Goal: Task Accomplishment & Management: Manage account settings

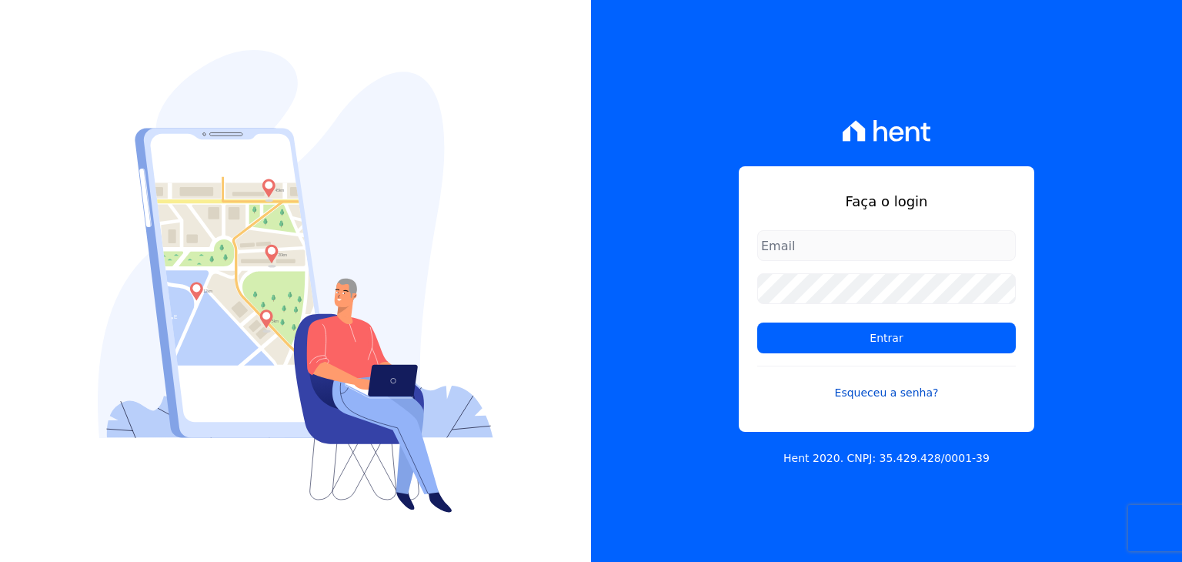
click at [855, 392] on link "Esqueceu a senha?" at bounding box center [886, 383] width 259 height 35
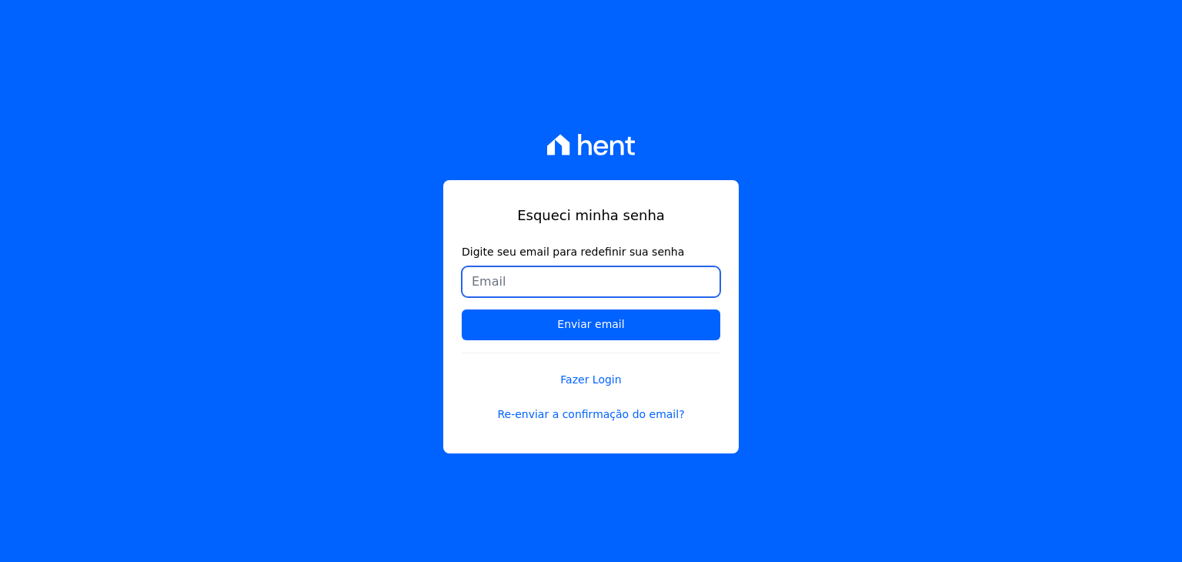
click at [536, 277] on input "Digite seu email para redefinir sua senha" at bounding box center [591, 281] width 259 height 31
type input "[EMAIL_ADDRESS][DOMAIN_NAME]"
click at [462, 309] on input "Enviar email" at bounding box center [591, 324] width 259 height 31
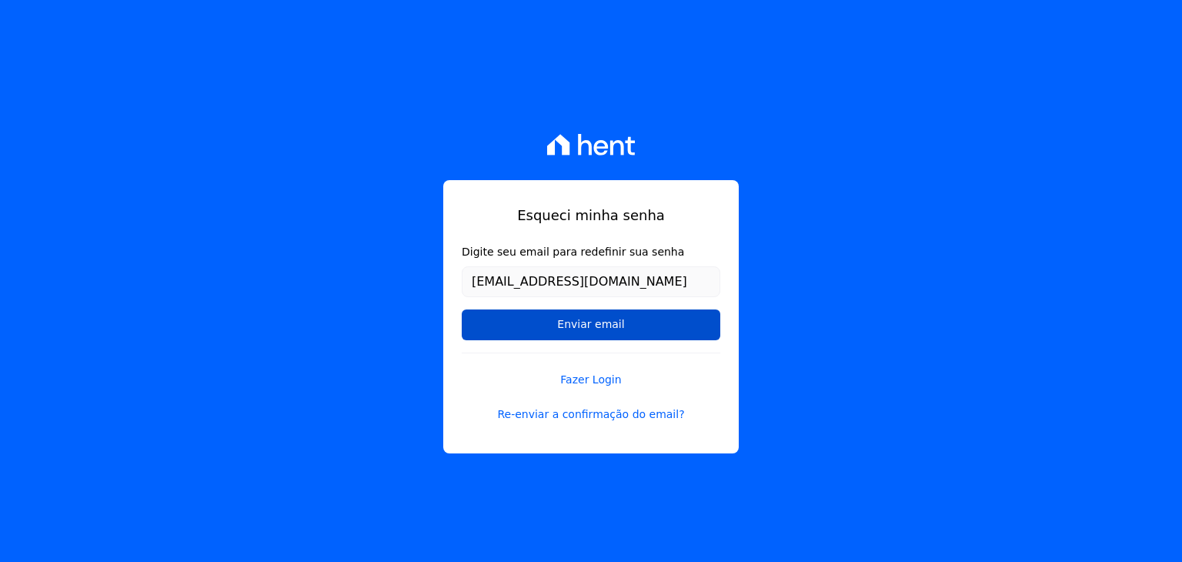
click at [580, 320] on input "Enviar email" at bounding box center [591, 324] width 259 height 31
click at [583, 414] on link "Re-enviar a confirmação do email?" at bounding box center [591, 414] width 259 height 16
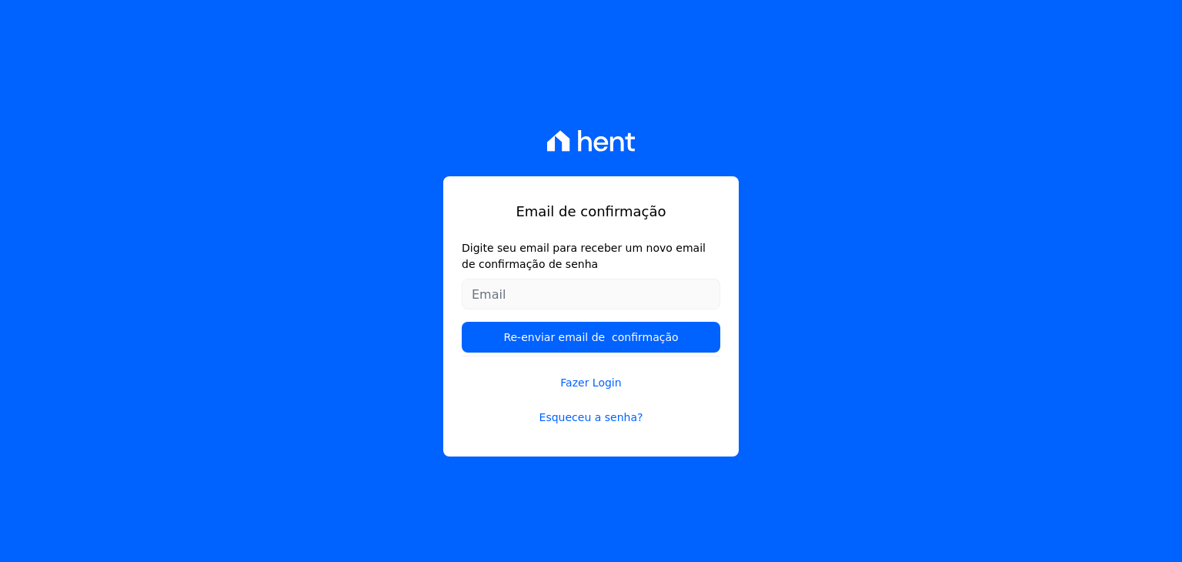
click at [513, 289] on input "Digite seu email para receber um novo email de confirmação de senha" at bounding box center [591, 294] width 259 height 31
type input "[EMAIL_ADDRESS][DOMAIN_NAME]"
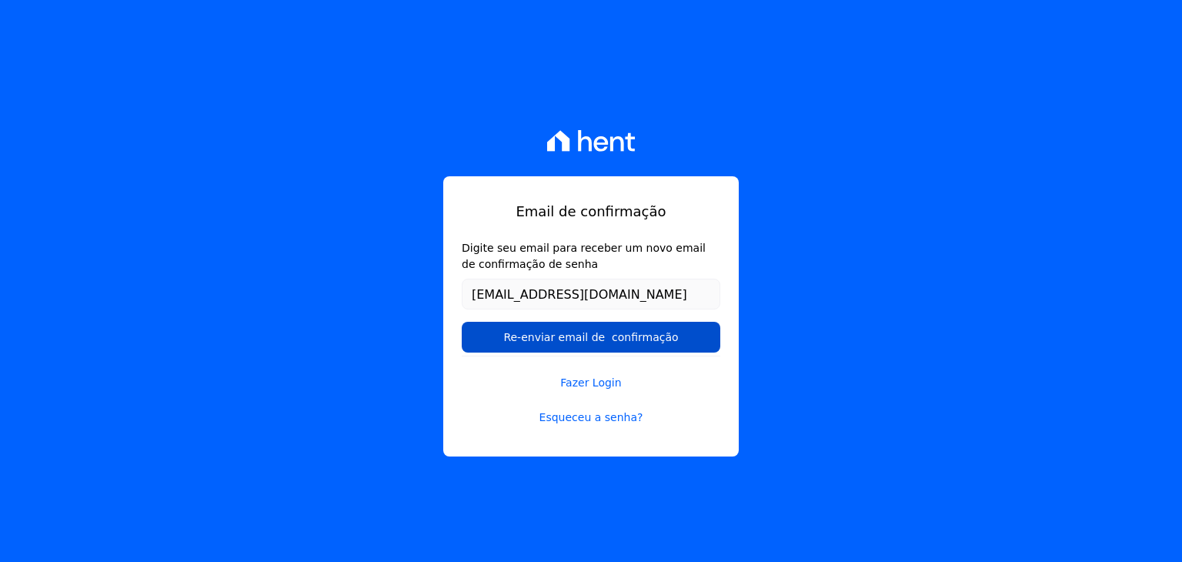
click at [564, 330] on input "Re-enviar email de confirmação" at bounding box center [591, 337] width 259 height 31
click at [570, 335] on input "Re-enviar email de confirmação" at bounding box center [591, 337] width 259 height 31
click at [570, 333] on input "Re-enviar email de confirmação" at bounding box center [591, 337] width 259 height 31
click at [613, 334] on input "Re-enviar email de confirmação" at bounding box center [591, 337] width 259 height 31
